Goal: Information Seeking & Learning: Learn about a topic

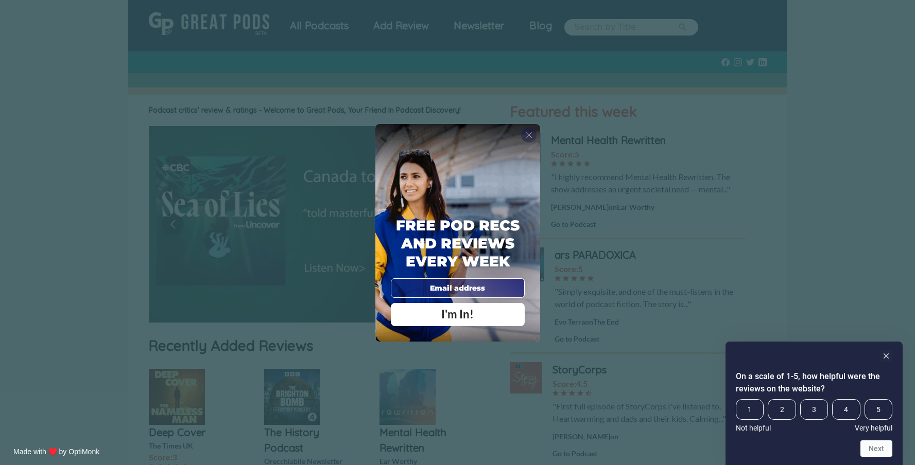
click at [532, 134] on span "X" at bounding box center [528, 135] width 7 height 10
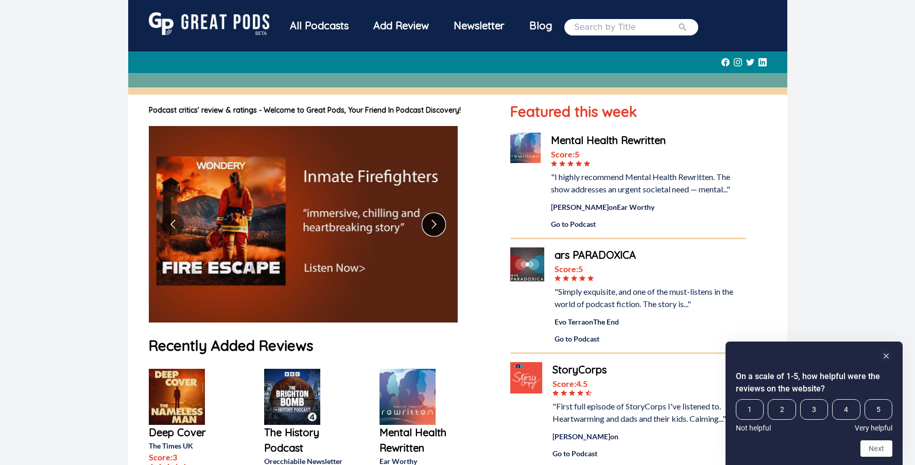
click at [440, 225] on button "Go to next slide" at bounding box center [434, 225] width 22 height 22
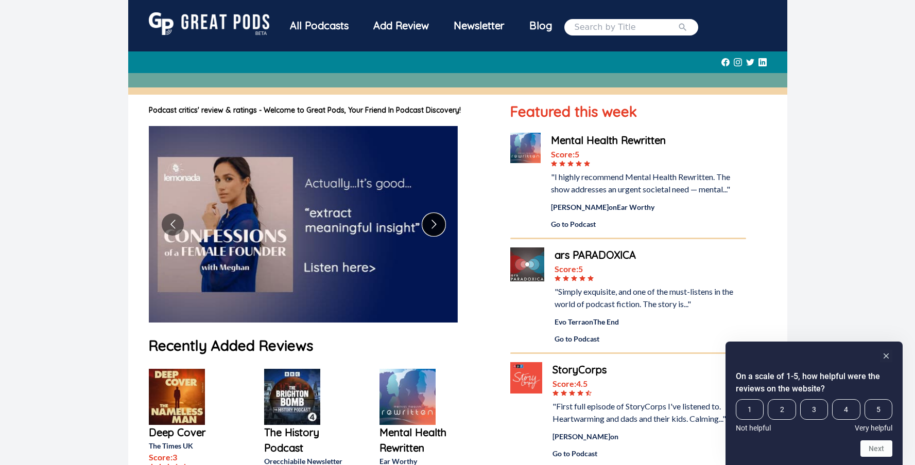
click at [440, 225] on button "Go to next slide" at bounding box center [434, 225] width 22 height 22
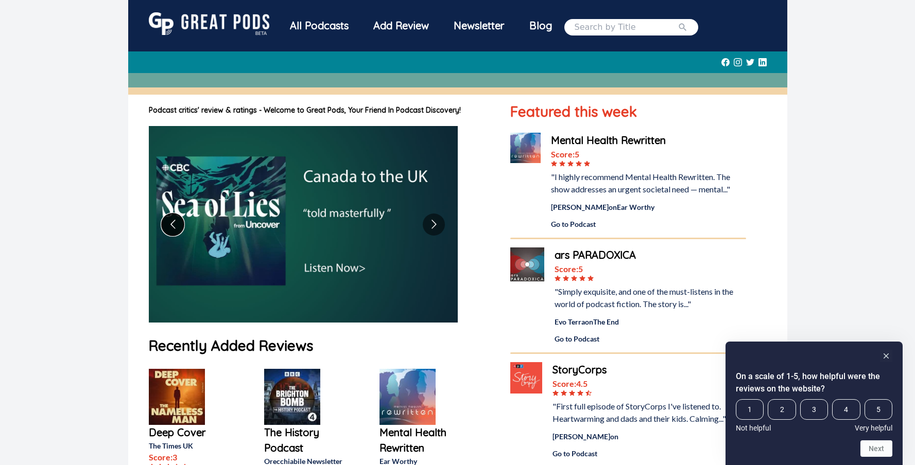
click at [169, 221] on button "Go to previous slide" at bounding box center [173, 225] width 22 height 22
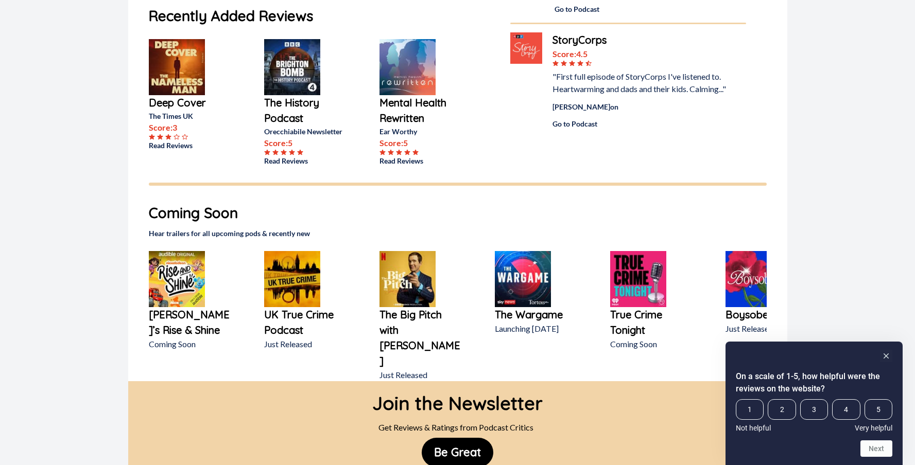
scroll to position [362, 0]
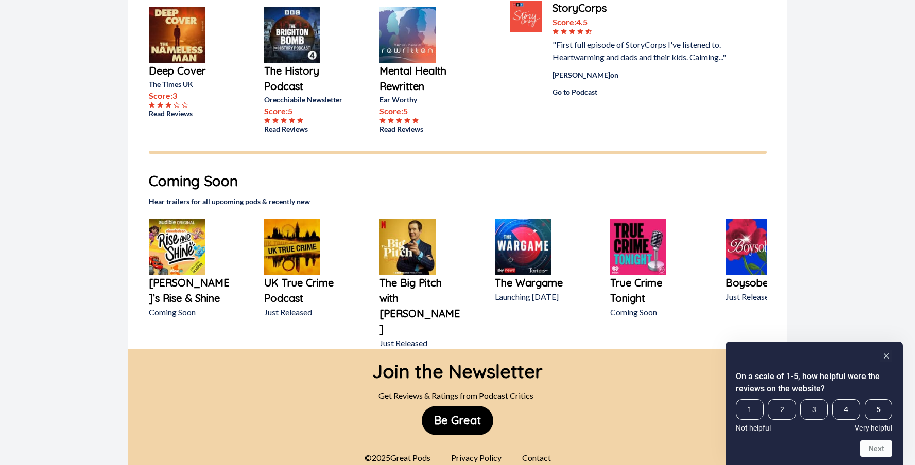
click at [416, 287] on p "The Big Pitch with Jimmy Carr" at bounding box center [420, 306] width 82 height 62
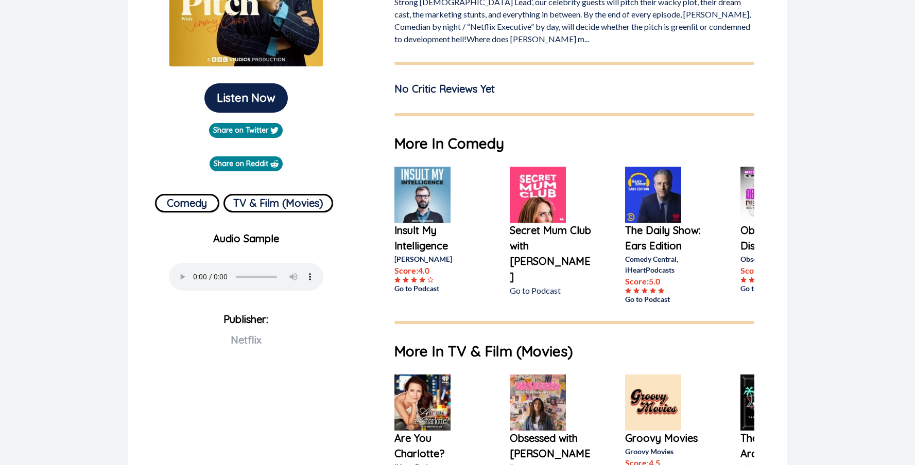
scroll to position [218, 0]
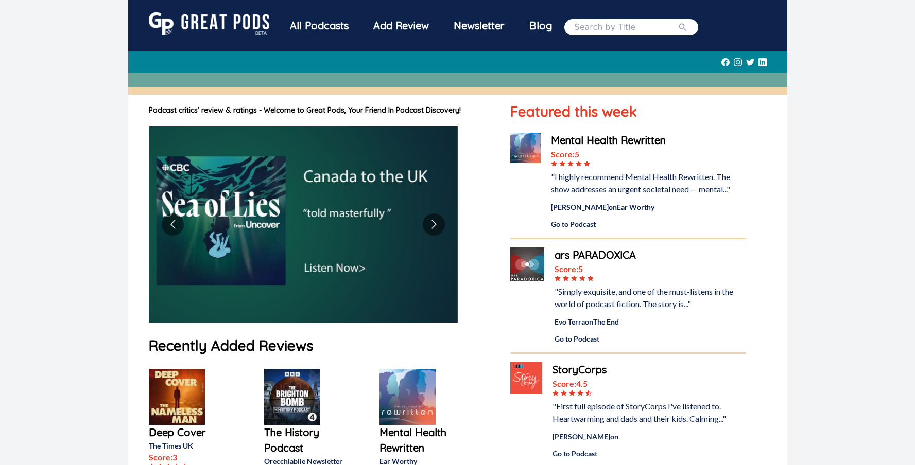
click at [405, 37] on div "Add Review" at bounding box center [401, 25] width 80 height 27
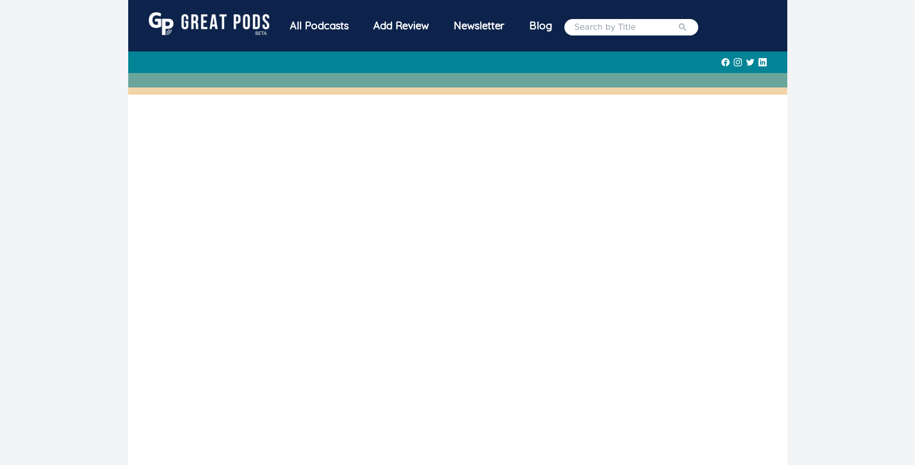
click at [304, 25] on div "All Podcasts" at bounding box center [319, 25] width 83 height 27
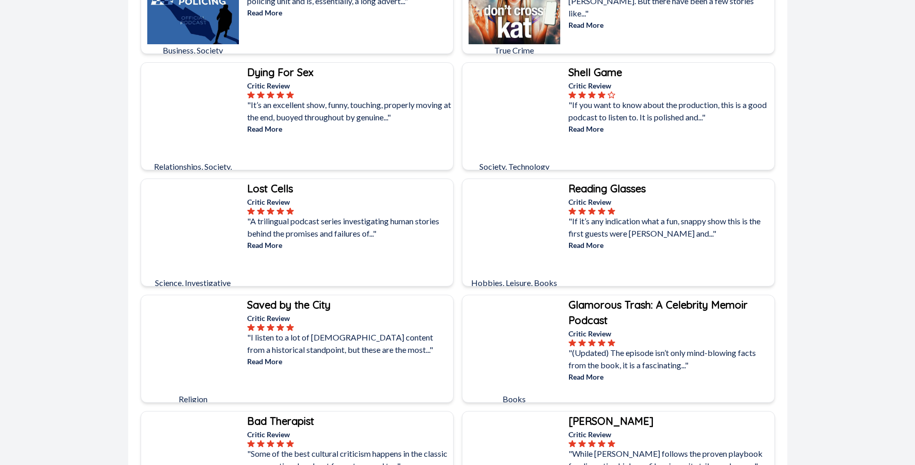
scroll to position [5621, 0]
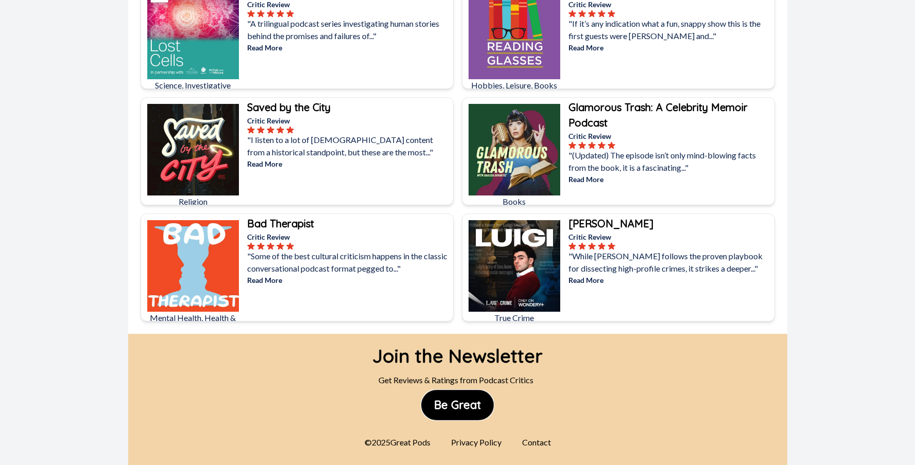
click at [464, 404] on button "Be Great" at bounding box center [458, 405] width 72 height 29
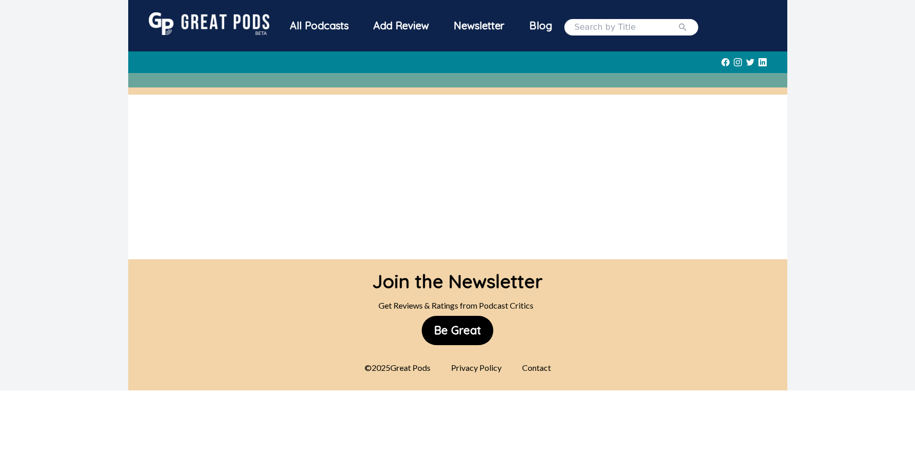
click at [541, 23] on div "Blog" at bounding box center [540, 25] width 47 height 27
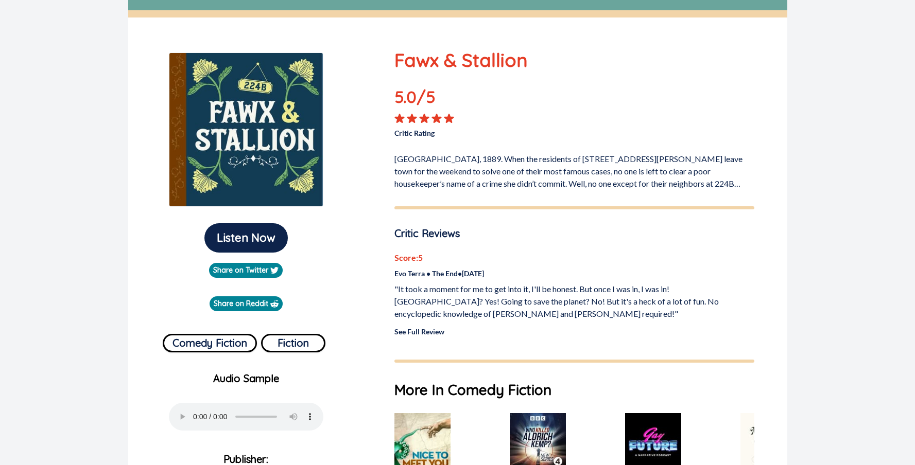
scroll to position [78, 0]
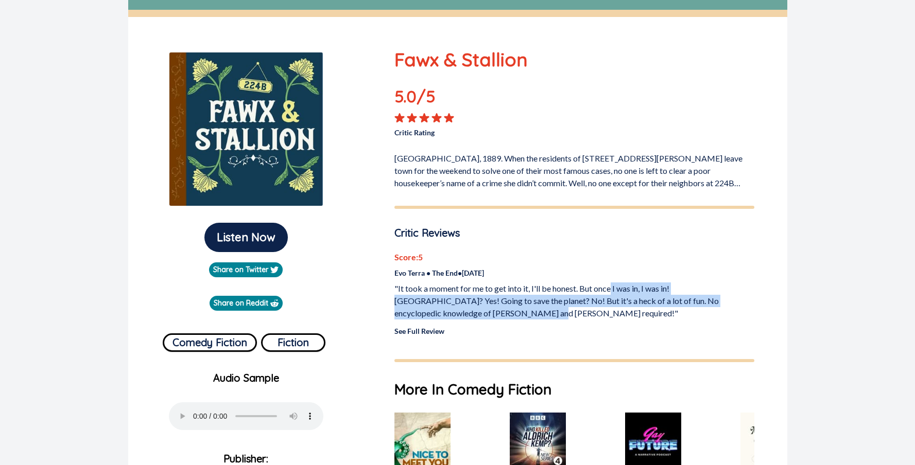
drag, startPoint x: 612, startPoint y: 316, endPoint x: 614, endPoint y: 283, distance: 33.1
click at [614, 283] on p ""It took a moment for me to get into it, I'll be honest. But once I was in, I w…" at bounding box center [574, 301] width 360 height 37
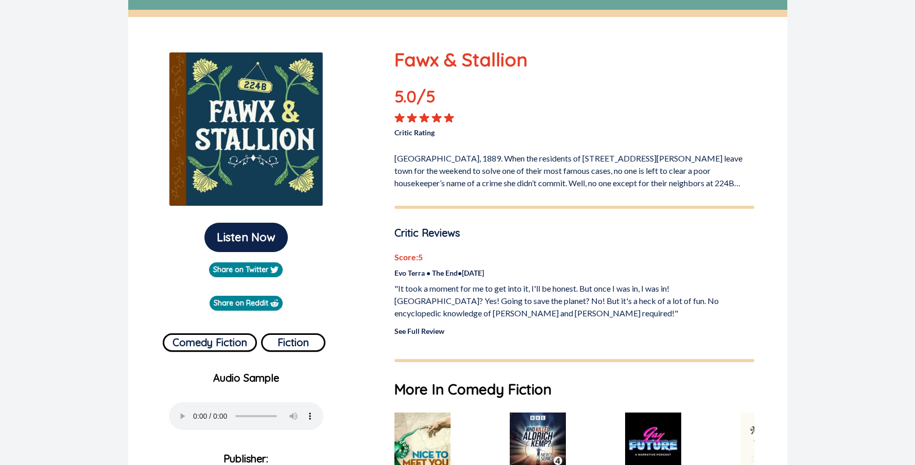
click at [614, 283] on p ""It took a moment for me to get into it, I'll be honest. But once I was in, I w…" at bounding box center [574, 301] width 360 height 37
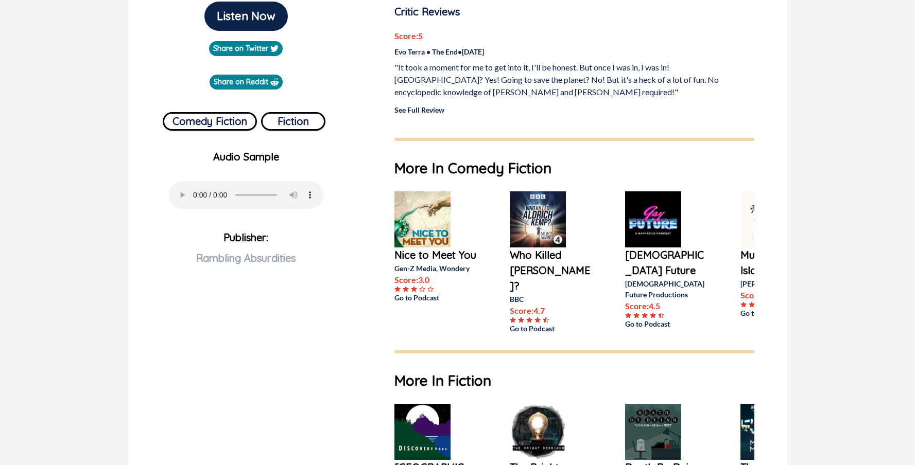
scroll to position [301, 0]
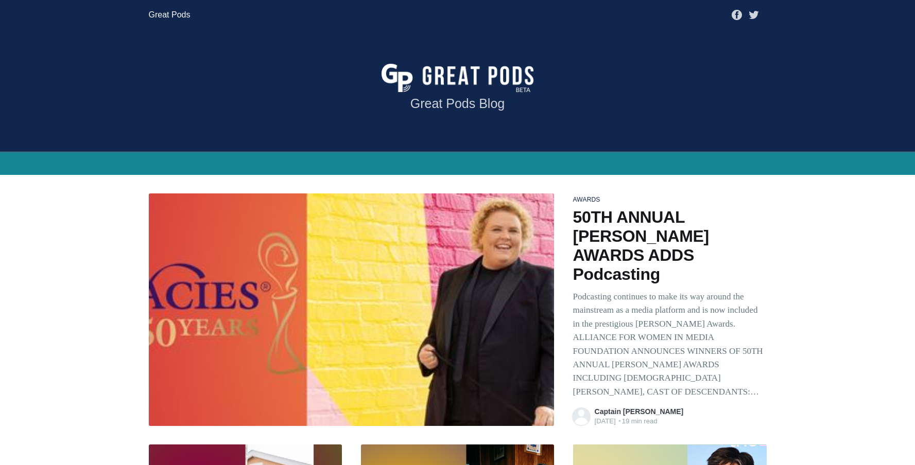
click at [175, 12] on link "Great Pods" at bounding box center [170, 15] width 42 height 19
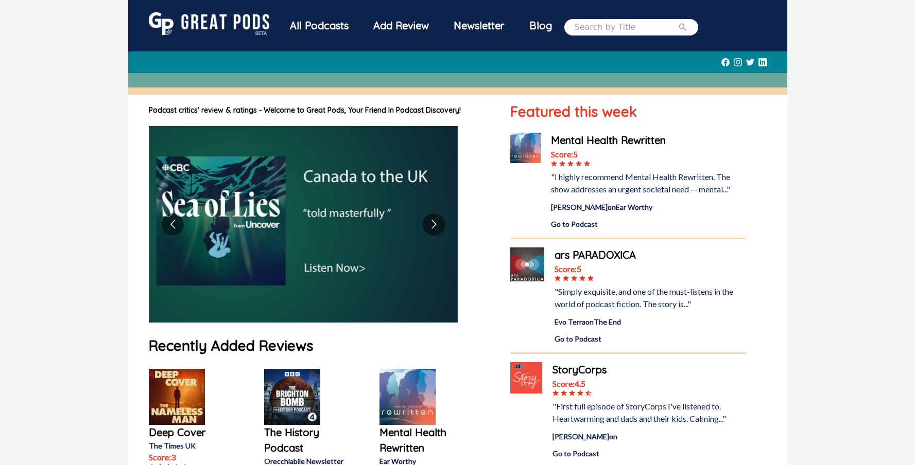
scroll to position [362, 0]
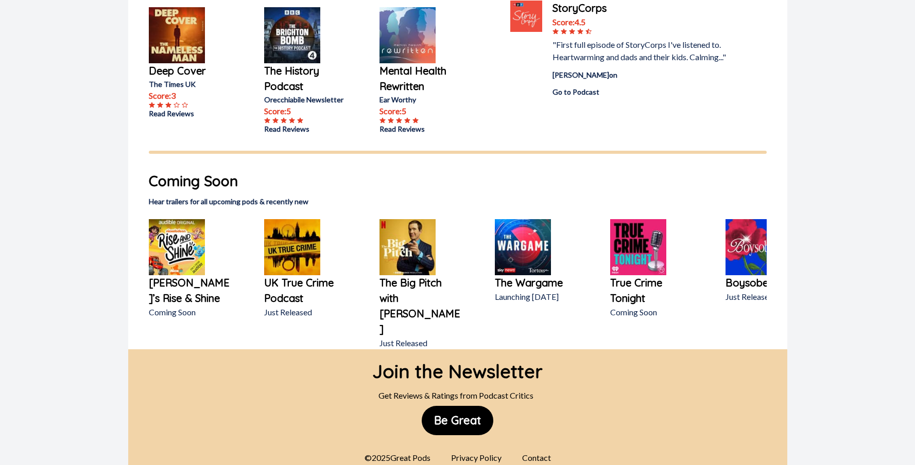
click at [528, 448] on div "Contact" at bounding box center [536, 458] width 41 height 21
click at [540, 448] on div "Contact" at bounding box center [536, 458] width 41 height 21
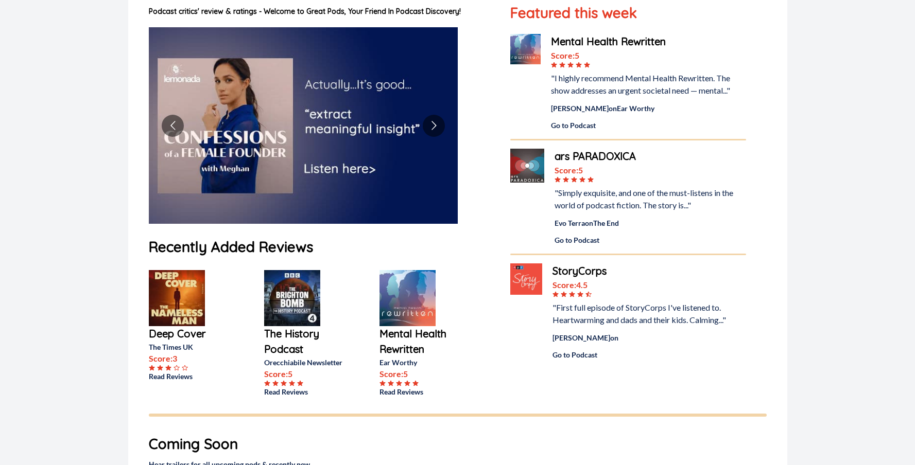
scroll to position [0, 0]
